Goal: Information Seeking & Learning: Learn about a topic

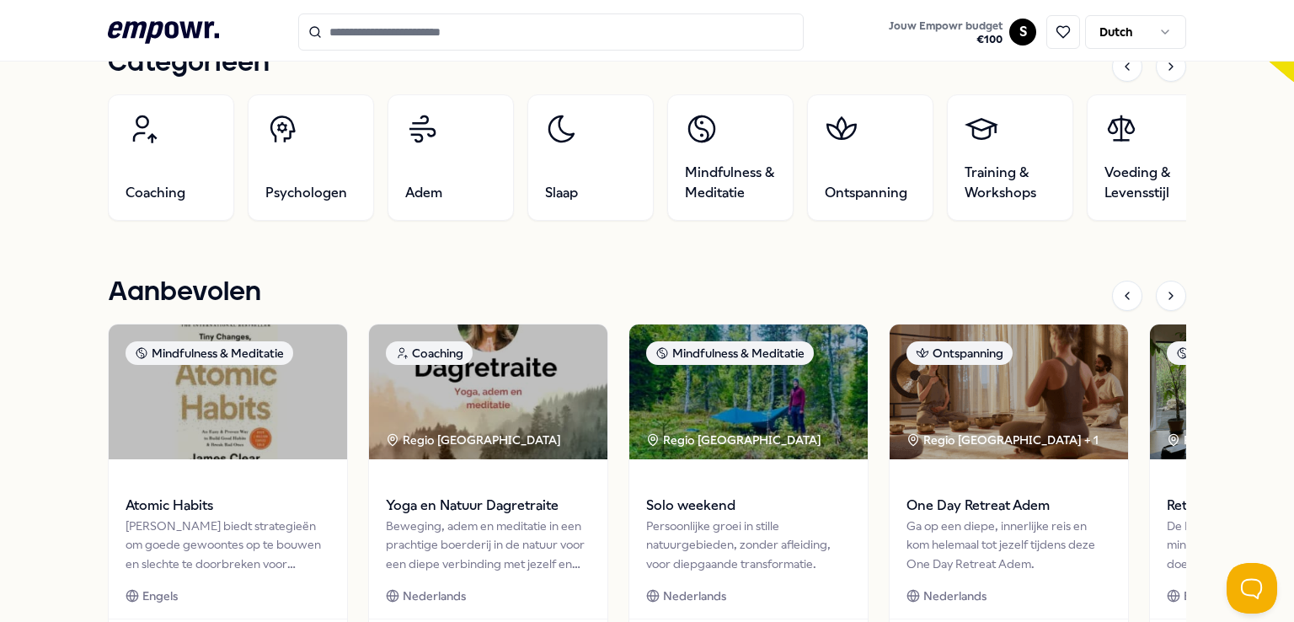
scroll to position [562, 0]
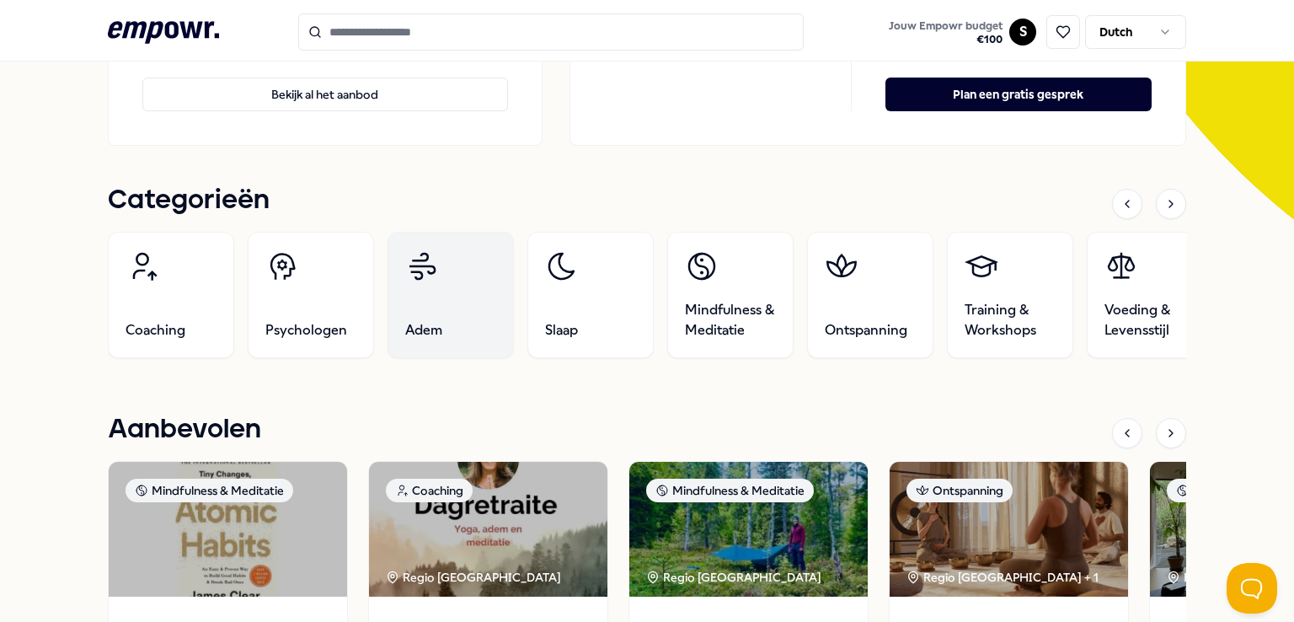
click at [422, 338] on span "Adem" at bounding box center [423, 330] width 37 height 20
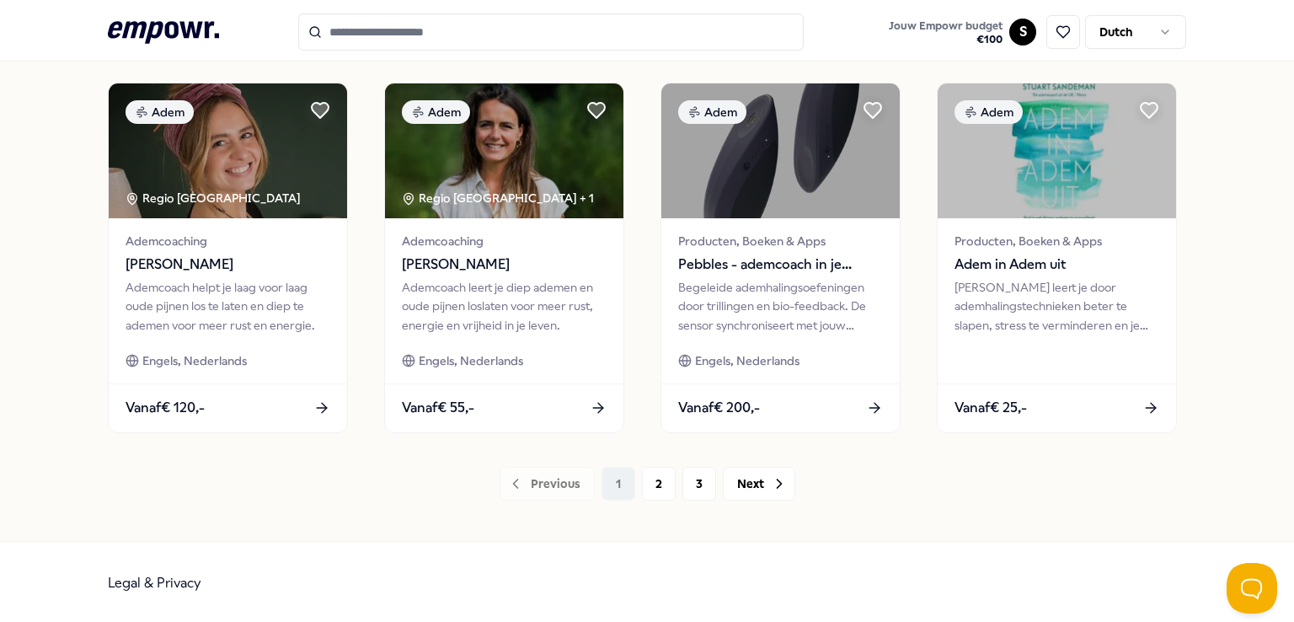
scroll to position [884, 0]
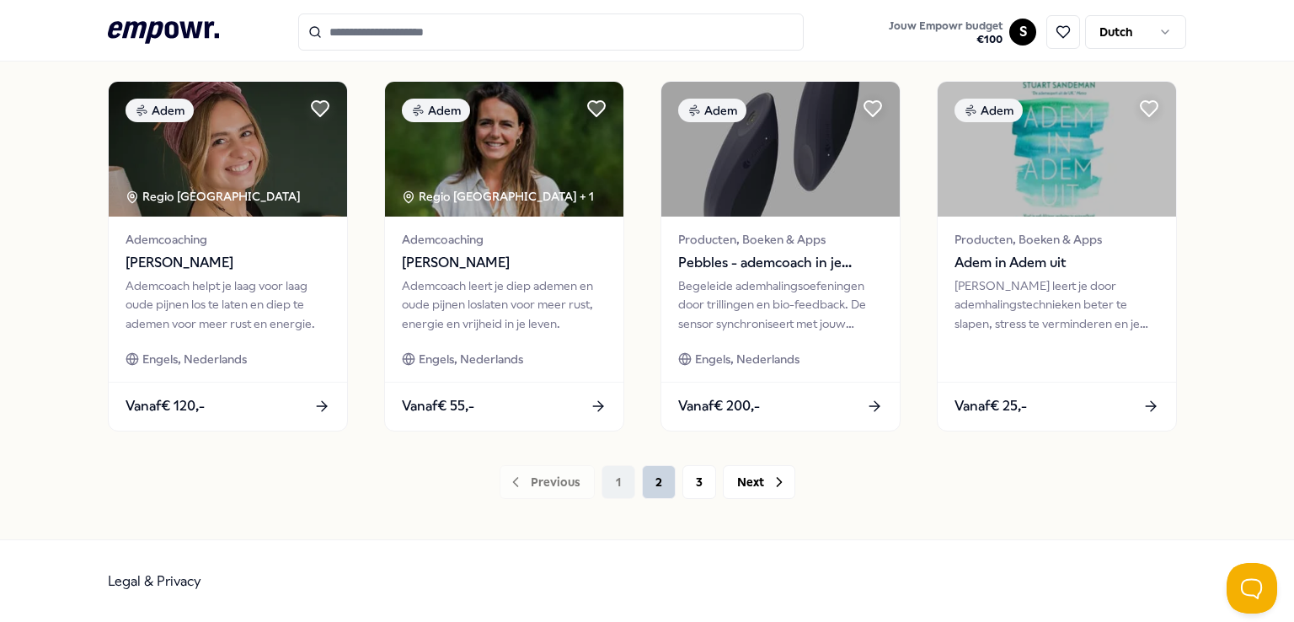
click at [646, 484] on button "2" at bounding box center [659, 482] width 34 height 34
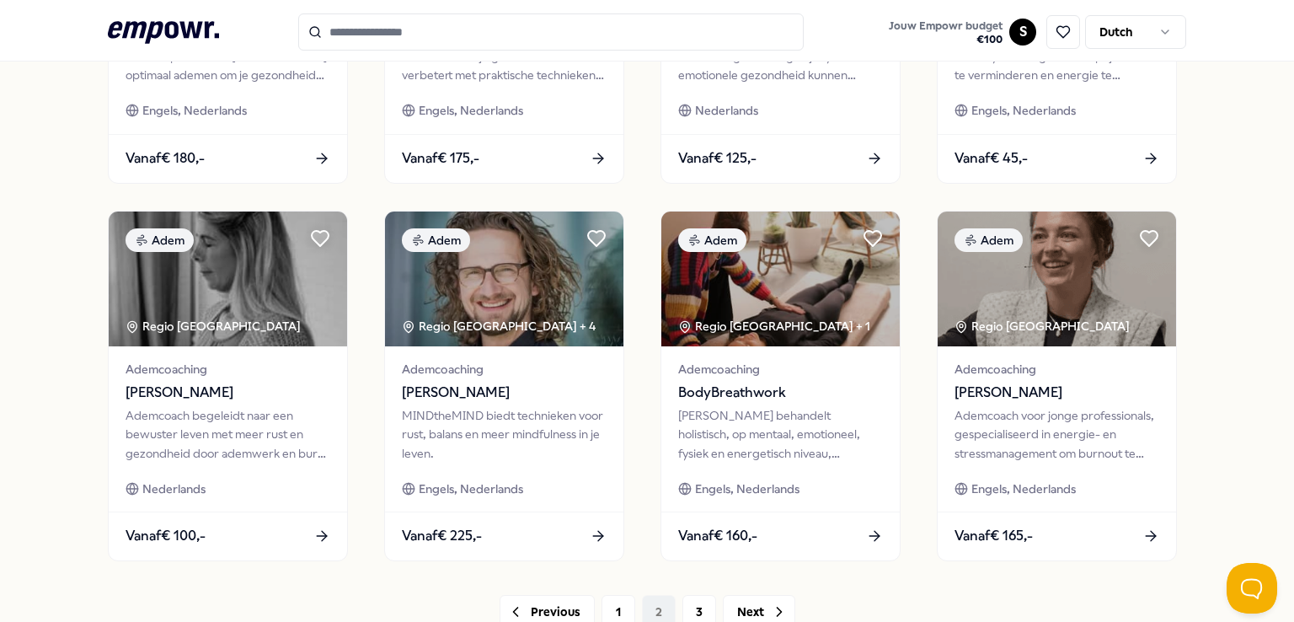
scroll to position [884, 0]
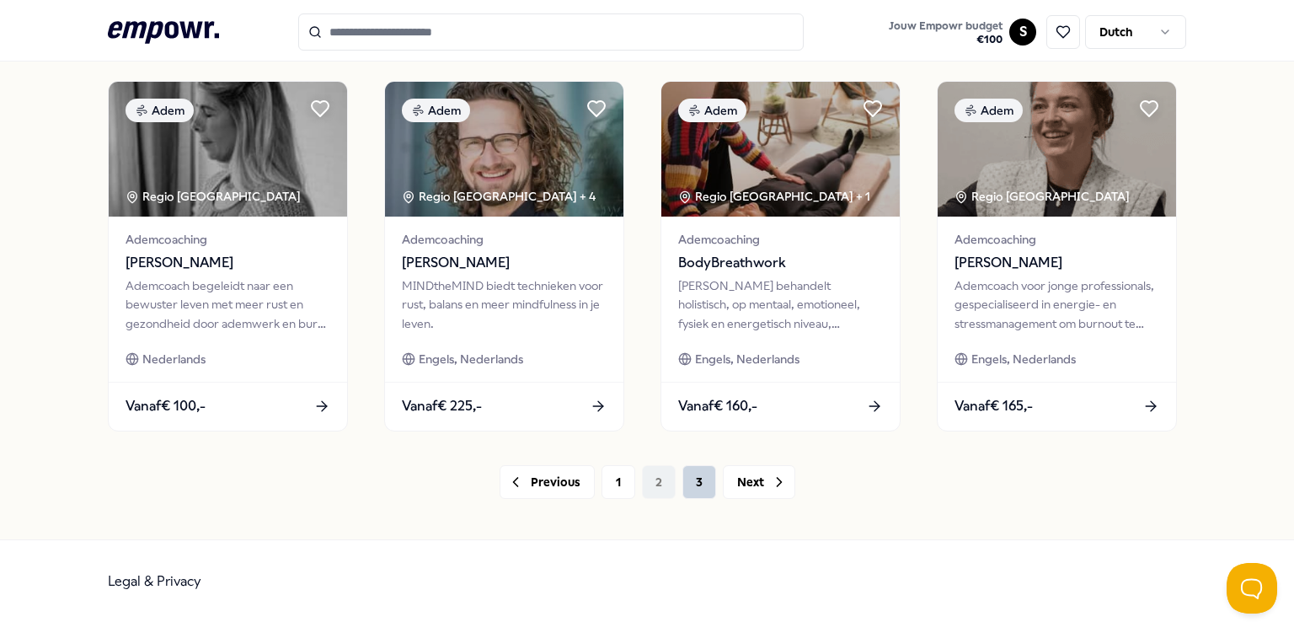
click at [706, 489] on button "3" at bounding box center [699, 482] width 34 height 34
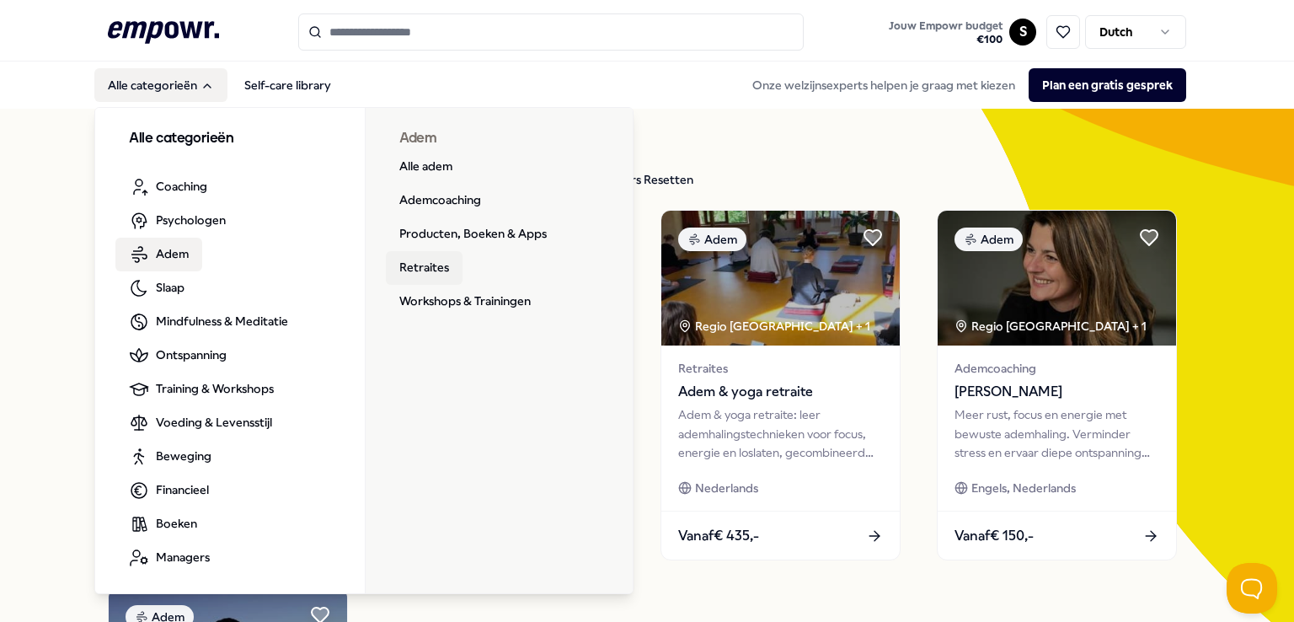
click at [398, 266] on link "Retraites" at bounding box center [424, 268] width 77 height 34
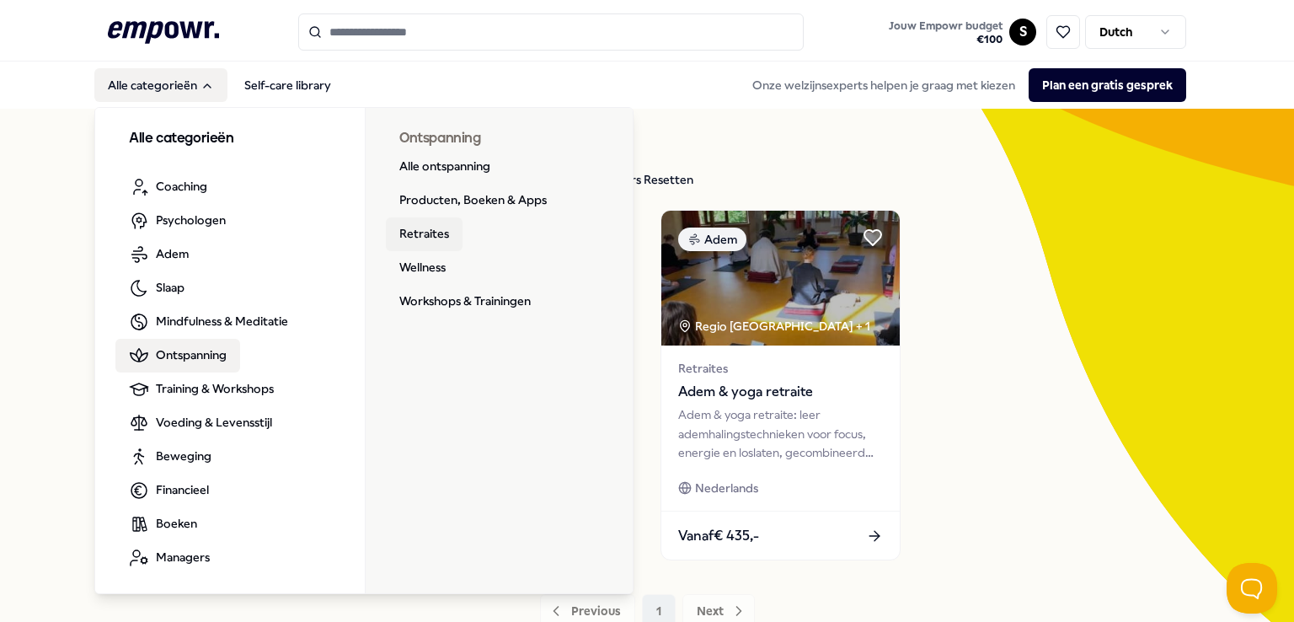
click at [440, 222] on link "Retraites" at bounding box center [424, 234] width 77 height 34
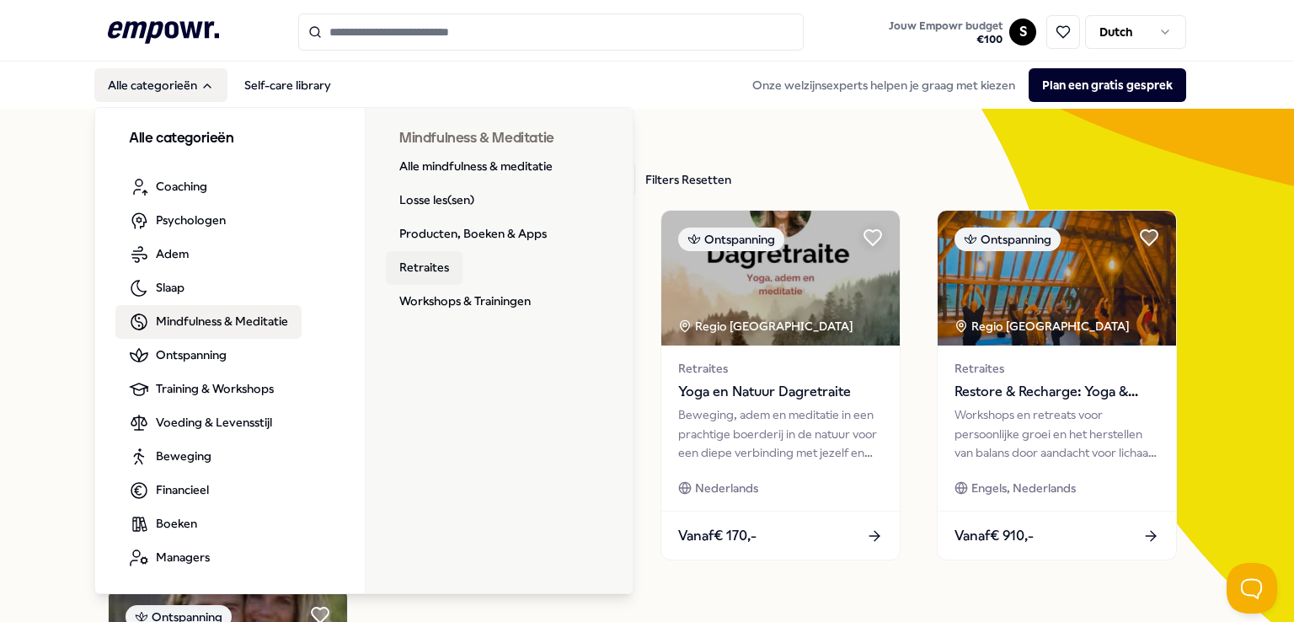
click at [434, 271] on link "Retraites" at bounding box center [424, 268] width 77 height 34
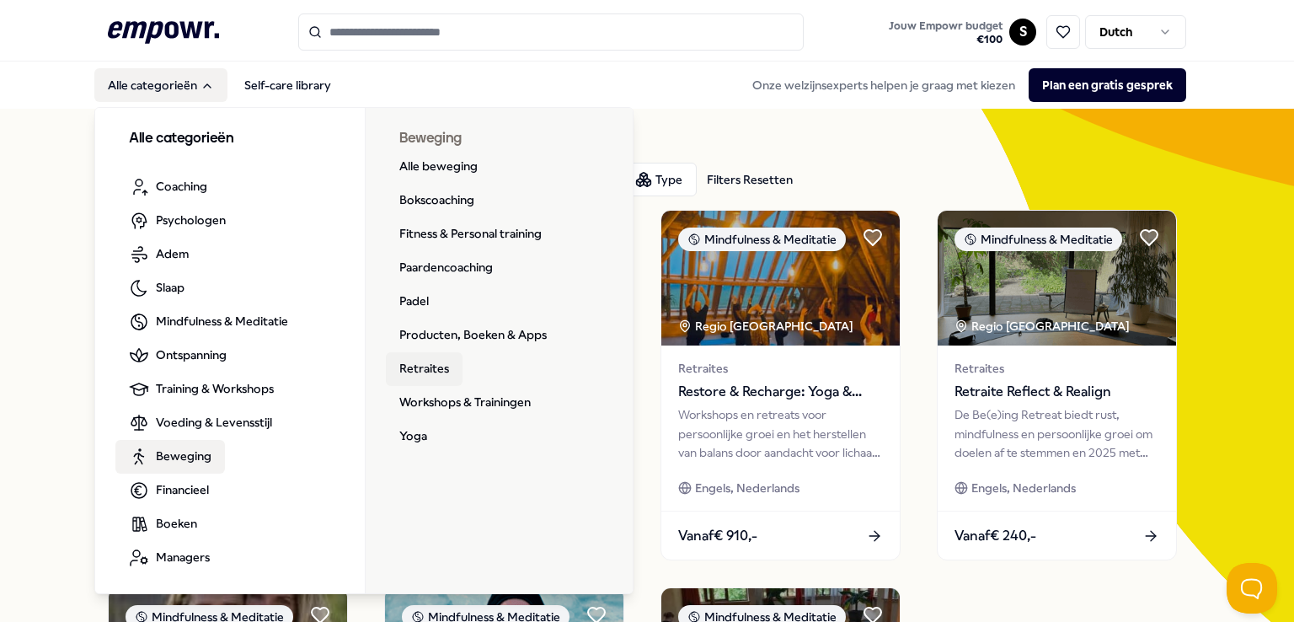
click at [425, 358] on link "Retraites" at bounding box center [424, 369] width 77 height 34
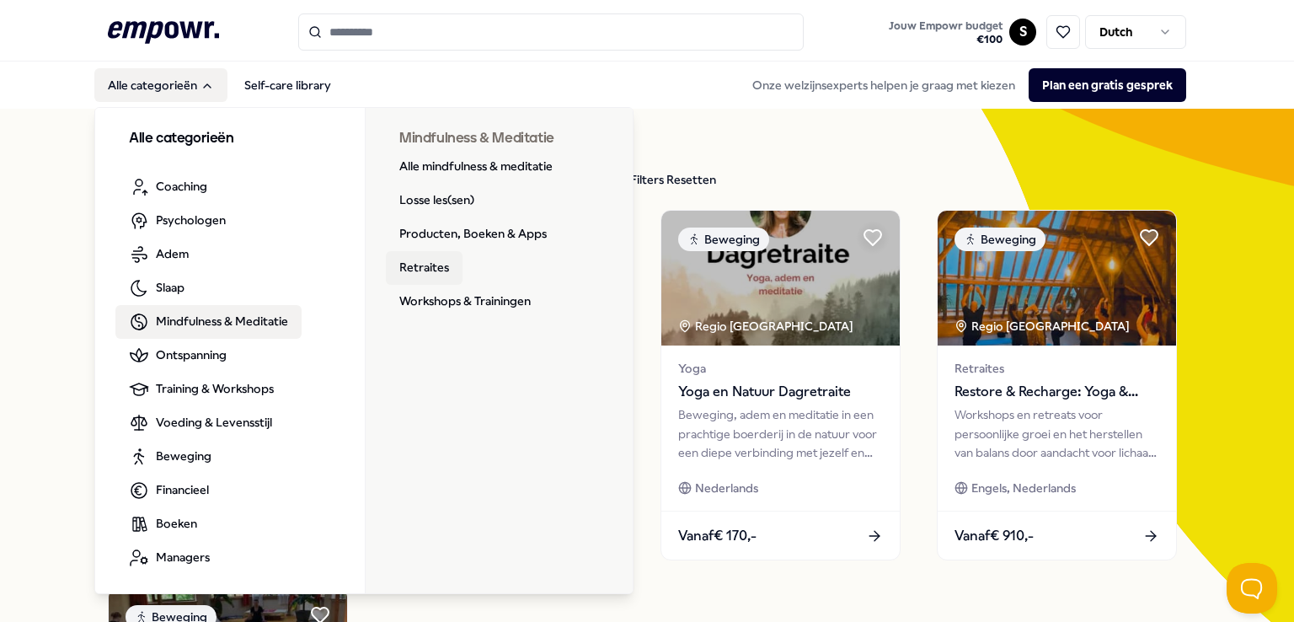
click at [416, 259] on link "Retraites" at bounding box center [424, 268] width 77 height 34
